Goal: Share content

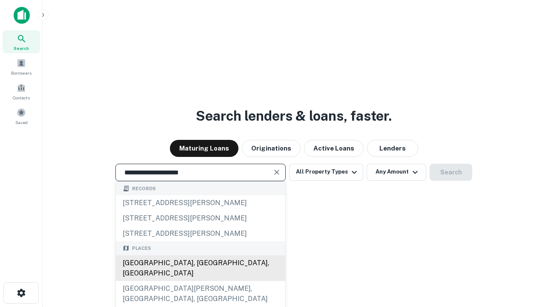
click at [200, 281] on div "Santa Monica, CA, USA" at bounding box center [200, 268] width 169 height 26
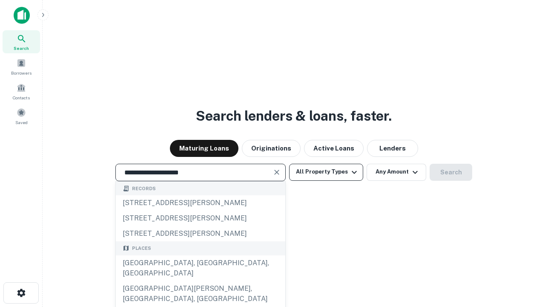
click at [326, 172] on button "All Property Types" at bounding box center [326, 171] width 74 height 17
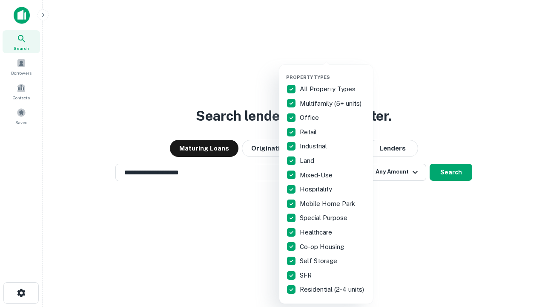
type input "**********"
click at [333, 72] on button "button" at bounding box center [333, 72] width 94 height 0
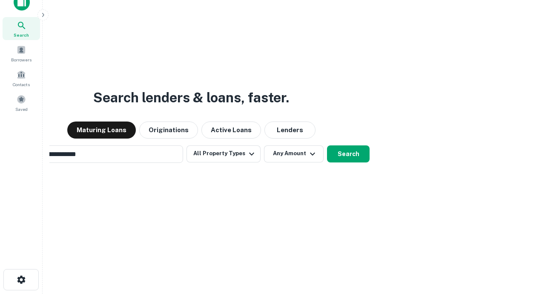
scroll to position [61, 241]
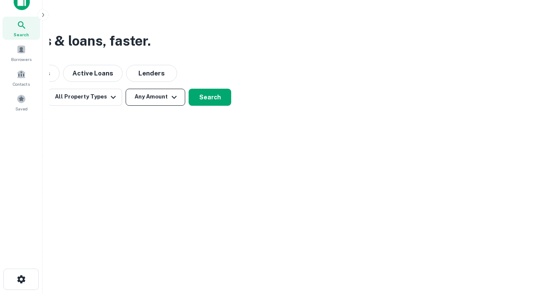
click at [155, 97] on button "Any Amount" at bounding box center [156, 97] width 60 height 17
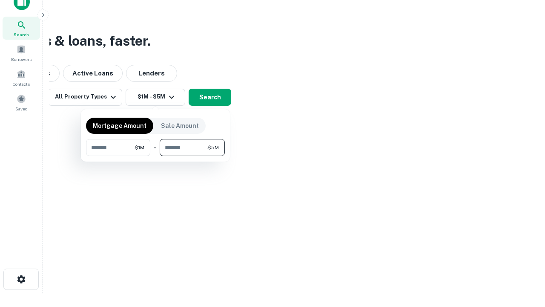
type input "*******"
click at [155, 156] on button "button" at bounding box center [155, 156] width 139 height 0
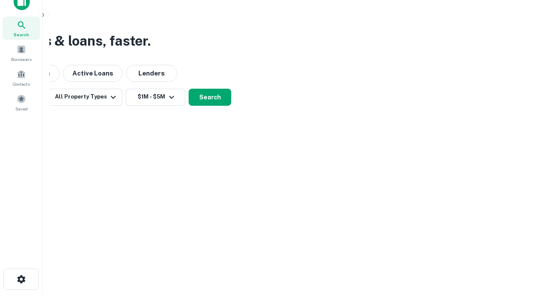
scroll to position [5, 157]
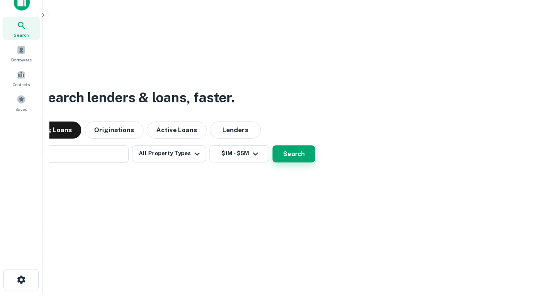
click at [272, 145] on button "Search" at bounding box center [293, 153] width 43 height 17
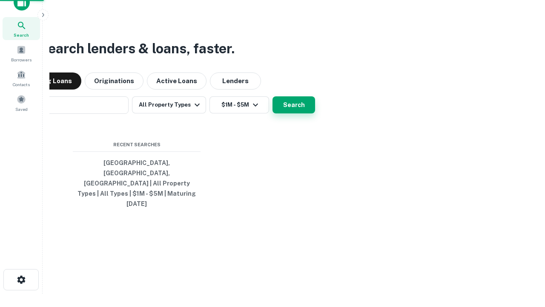
scroll to position [23, 241]
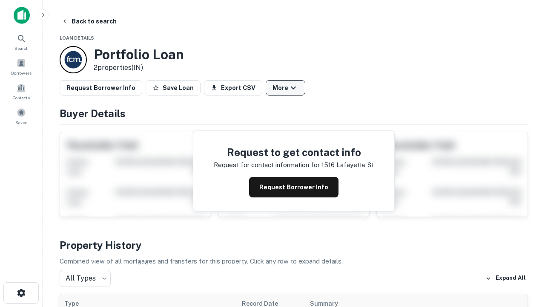
click at [285, 88] on button "More" at bounding box center [286, 87] width 40 height 15
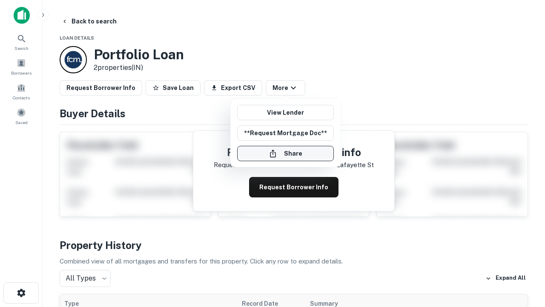
click at [285, 153] on button "Share" at bounding box center [285, 153] width 97 height 15
